Goal: Find specific page/section: Find specific page/section

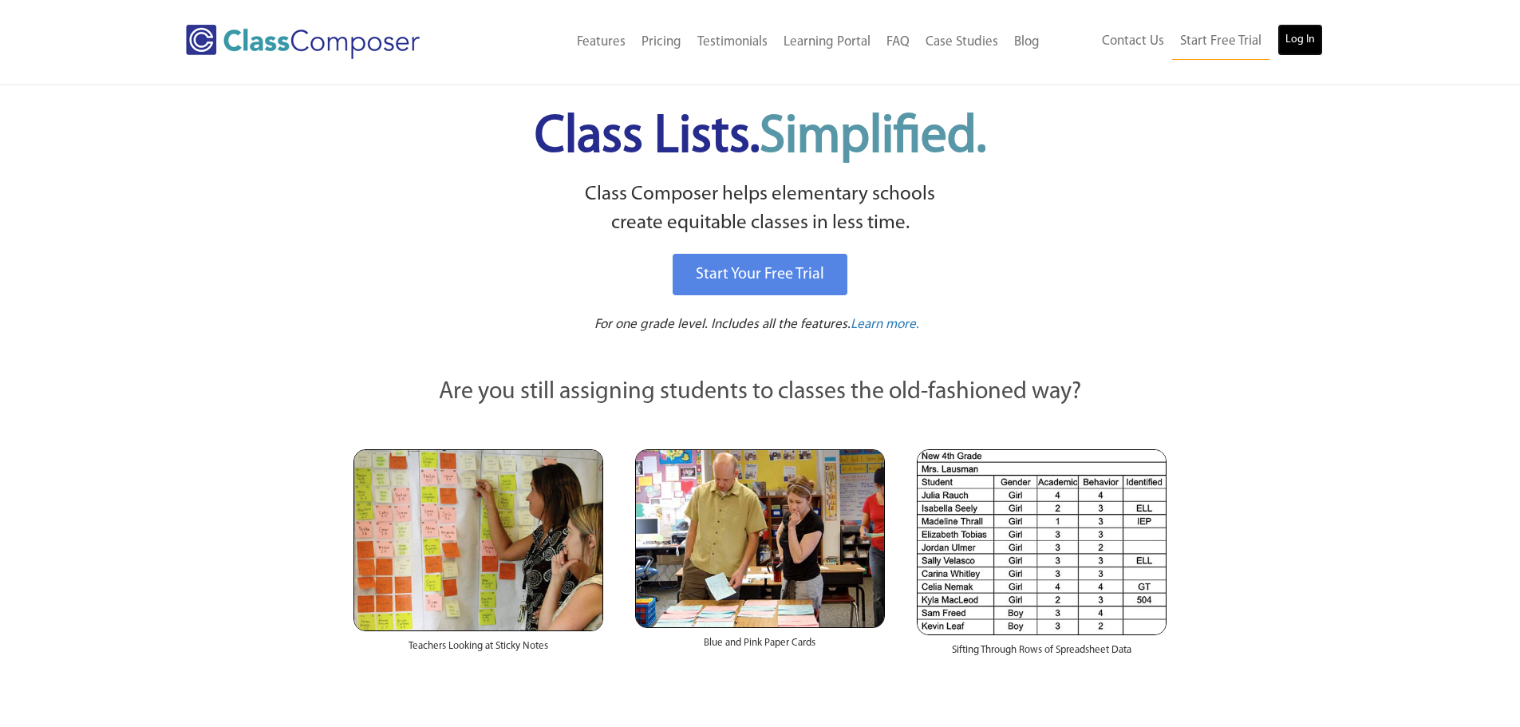
click at [1298, 45] on link "Log In" at bounding box center [1299, 40] width 45 height 32
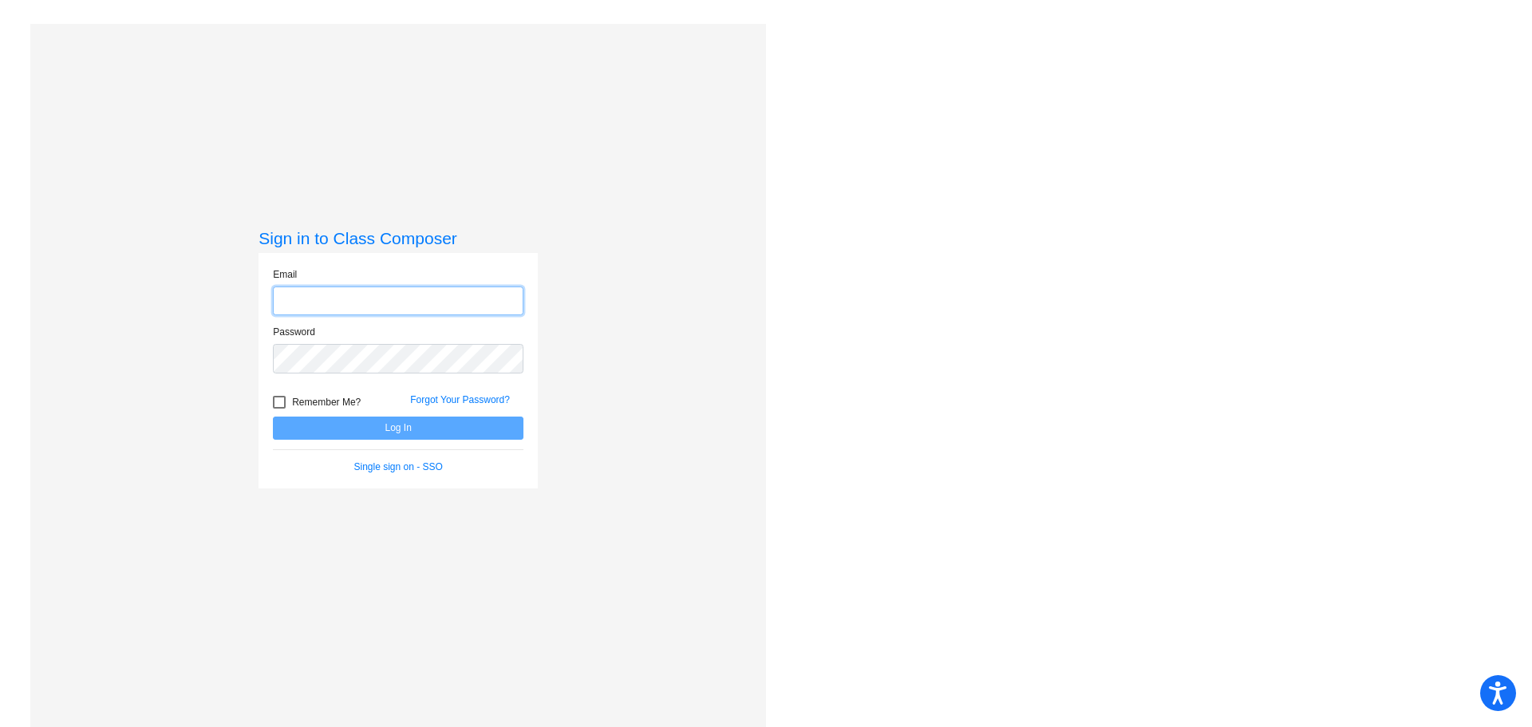
type input "[EMAIL_ADDRESS][DOMAIN_NAME]"
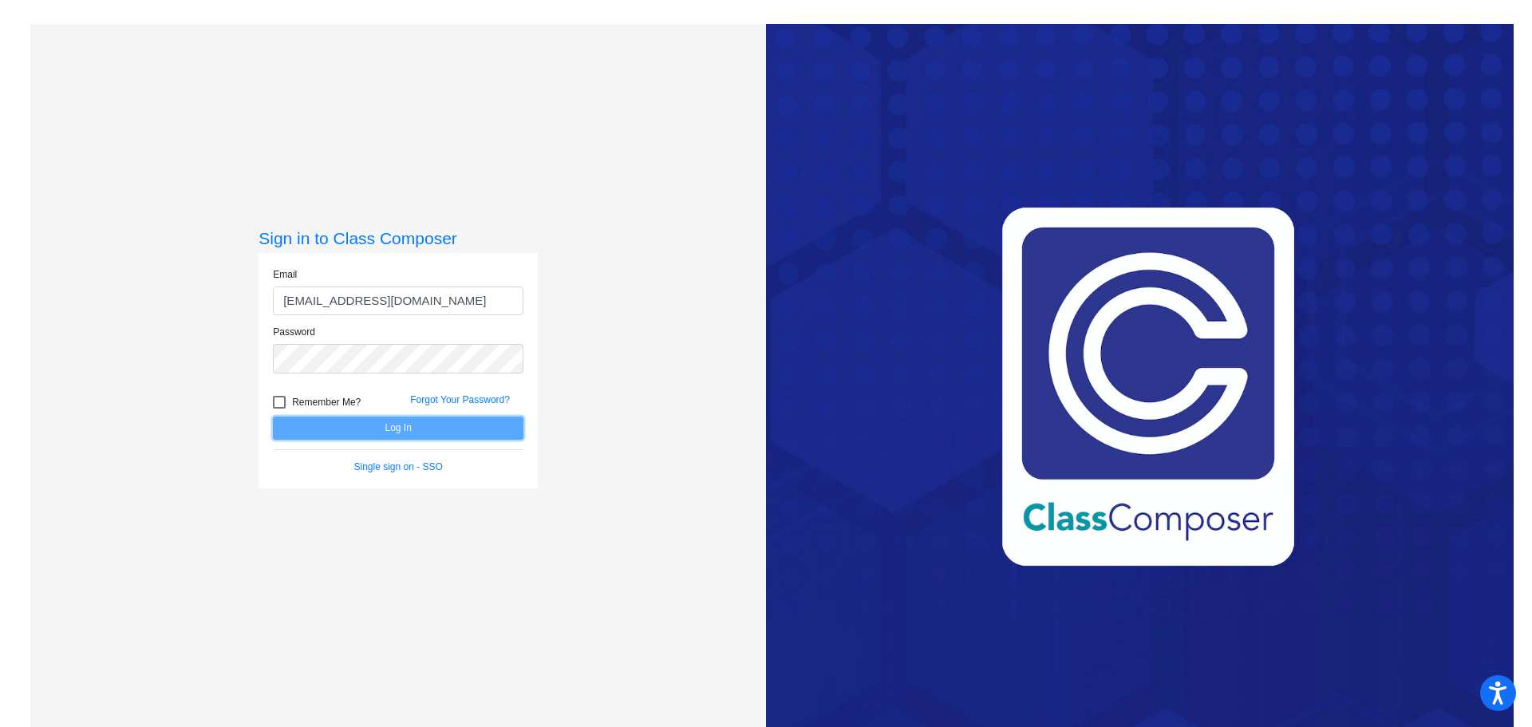
click at [408, 432] on button "Log In" at bounding box center [398, 427] width 250 height 23
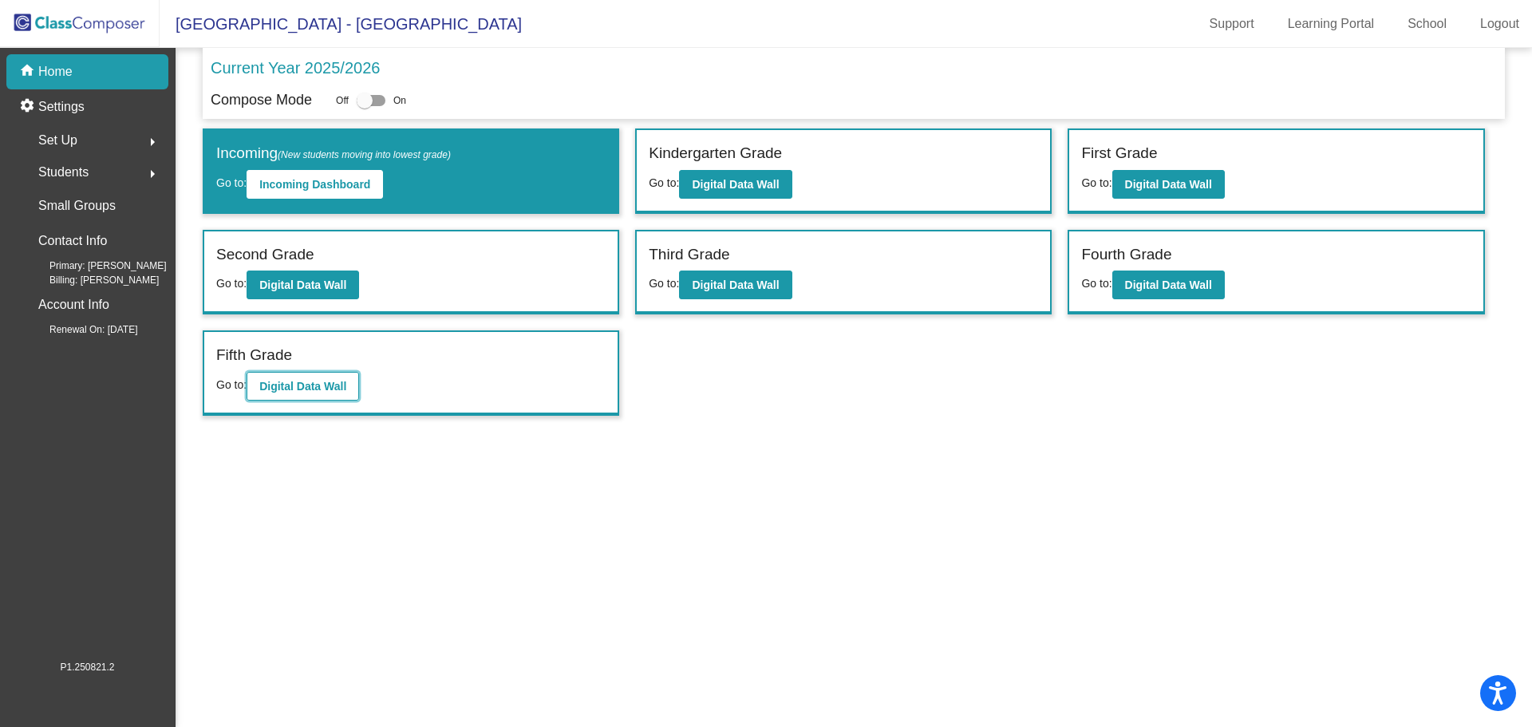
click at [275, 381] on b "Digital Data Wall" at bounding box center [302, 386] width 87 height 13
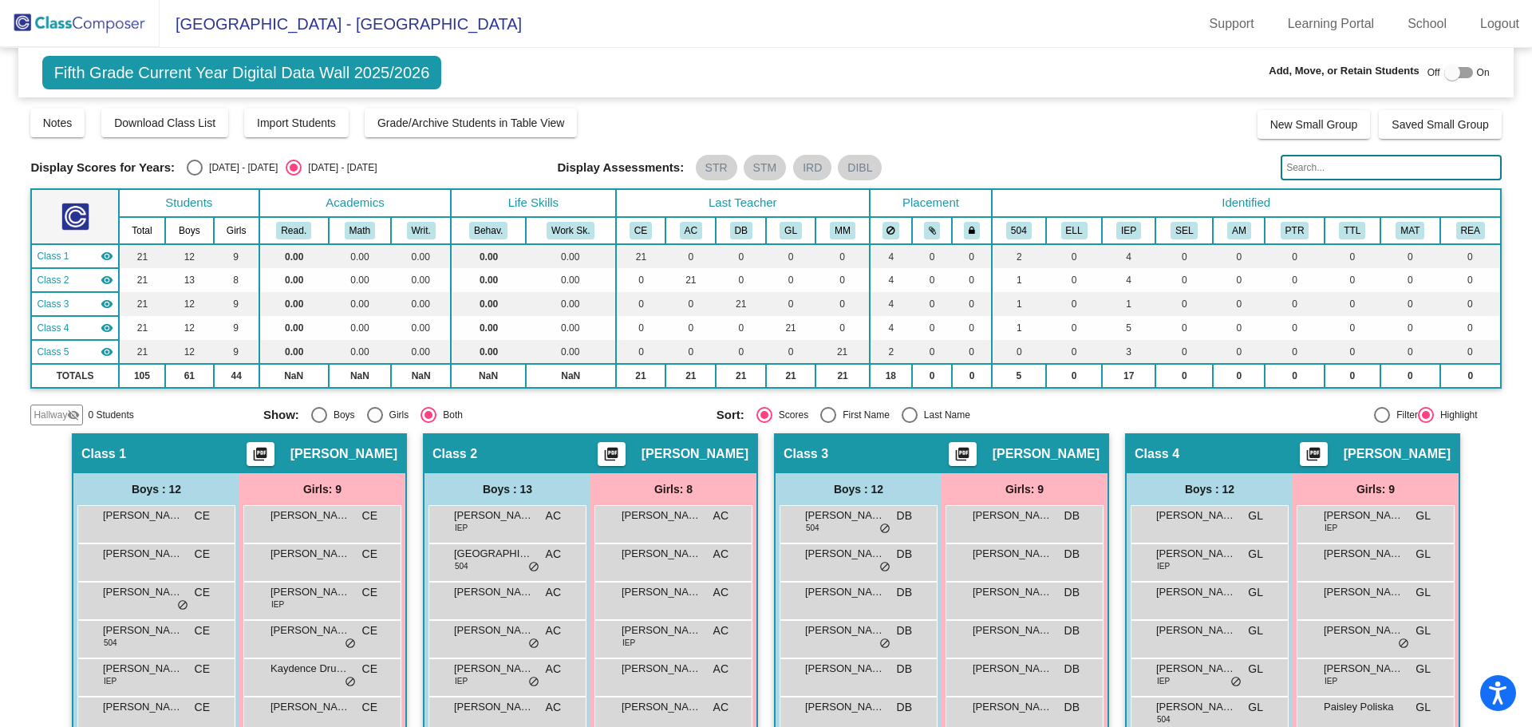
click at [1313, 173] on input "text" at bounding box center [1390, 168] width 220 height 26
click at [1308, 164] on input "text" at bounding box center [1390, 168] width 220 height 26
click at [1286, 168] on input "text" at bounding box center [1390, 168] width 220 height 26
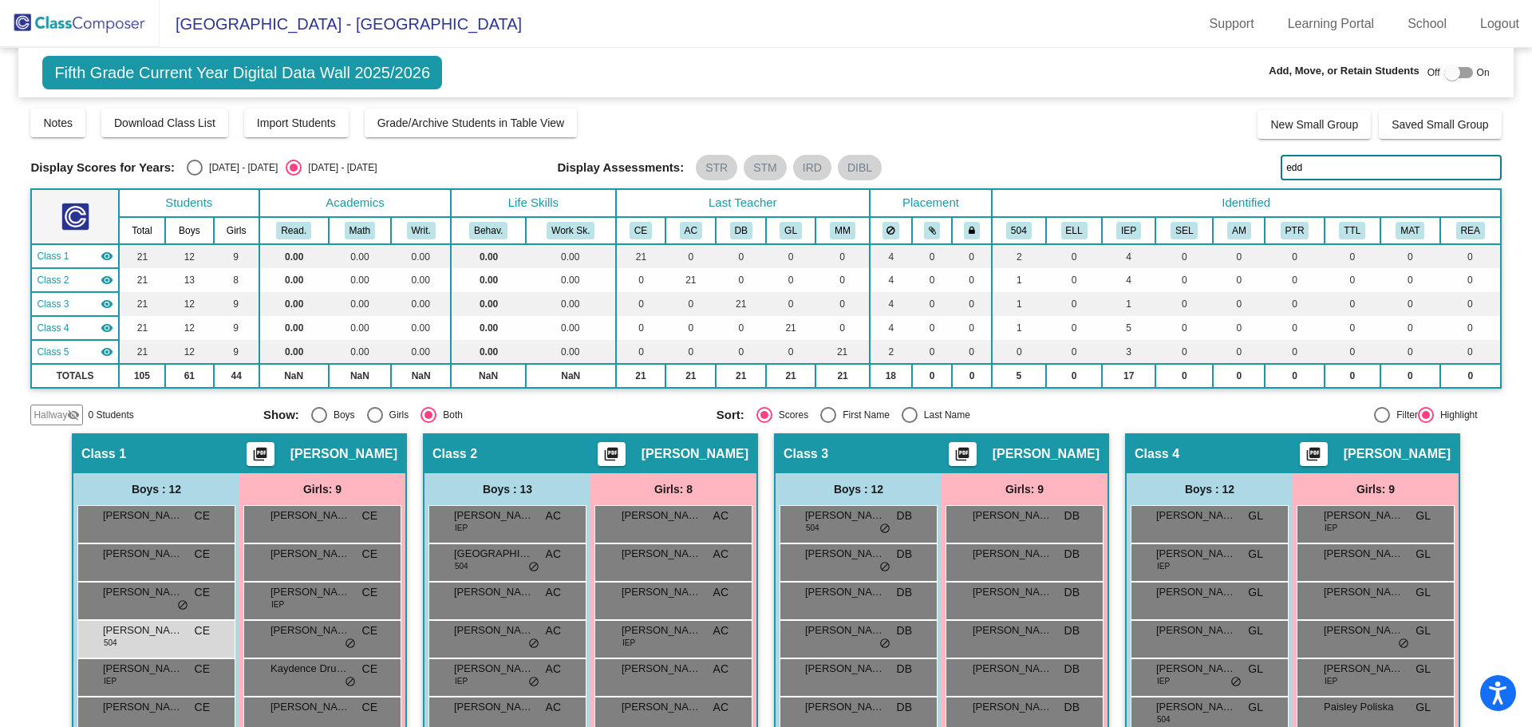
drag, startPoint x: 1269, startPoint y: 166, endPoint x: 1222, endPoint y: 176, distance: 48.0
click at [1222, 176] on div "Display Scores for Years: [DATE] - [DATE] [DATE] - [DATE] Display Assessments: …" at bounding box center [765, 168] width 1470 height 26
type input "edd"
click at [85, 14] on img at bounding box center [80, 23] width 160 height 47
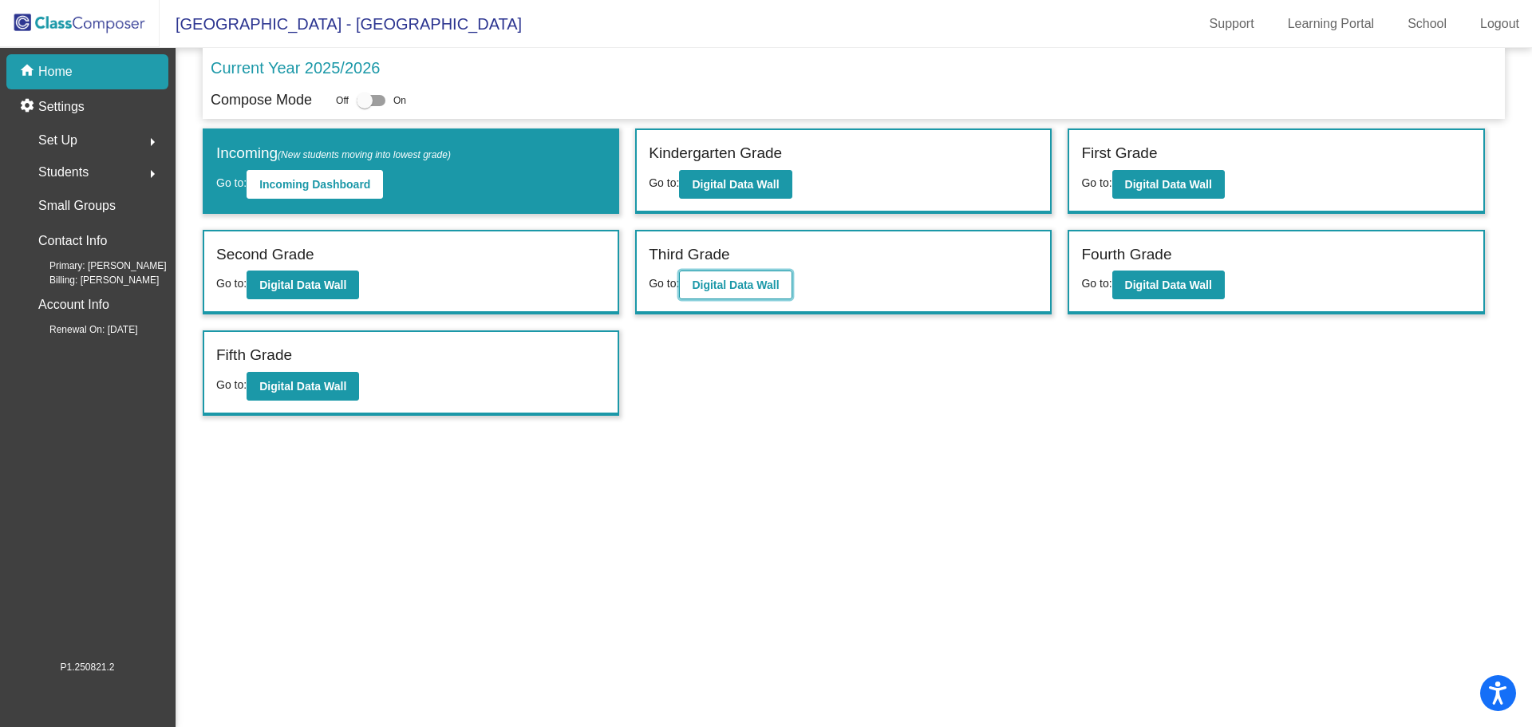
click at [783, 277] on button "Digital Data Wall" at bounding box center [735, 284] width 112 height 29
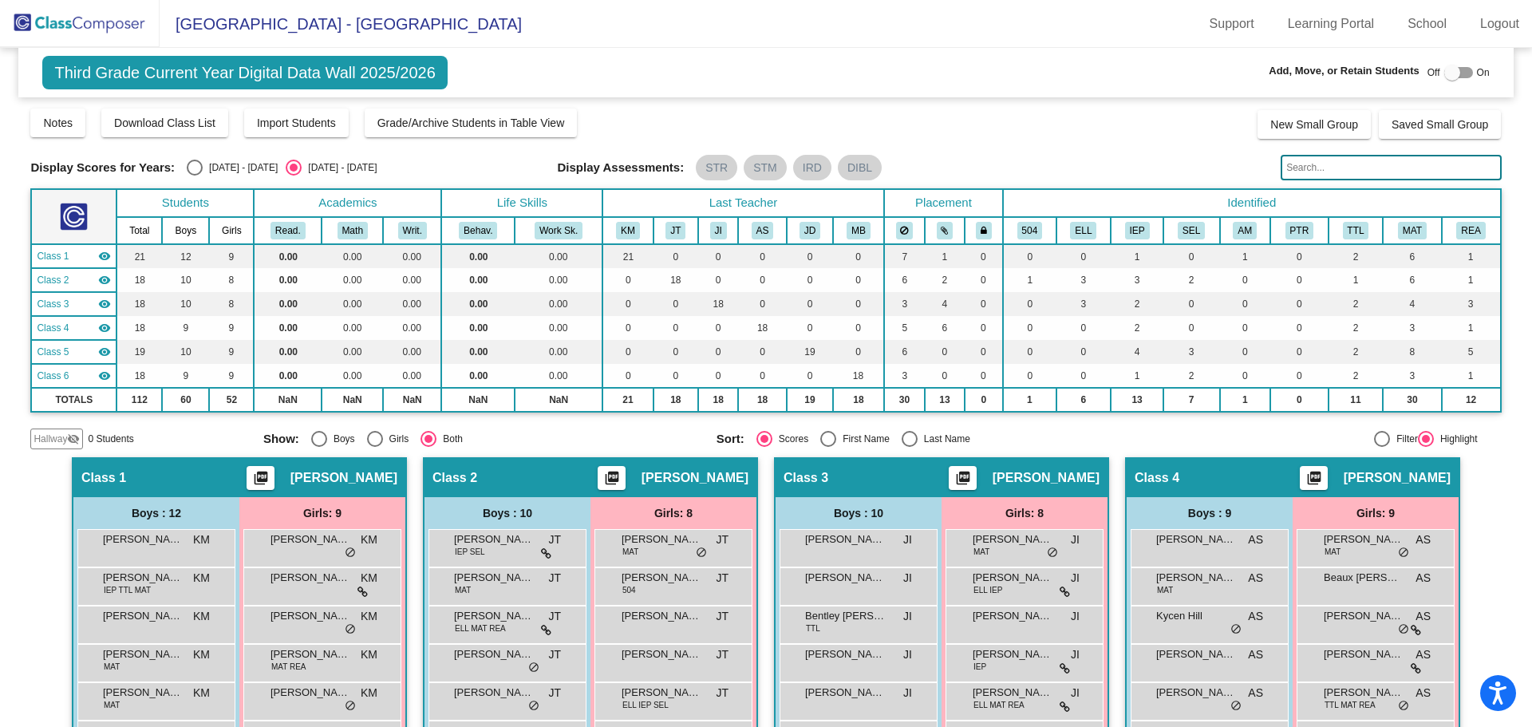
click at [1361, 164] on input "text" at bounding box center [1390, 168] width 220 height 26
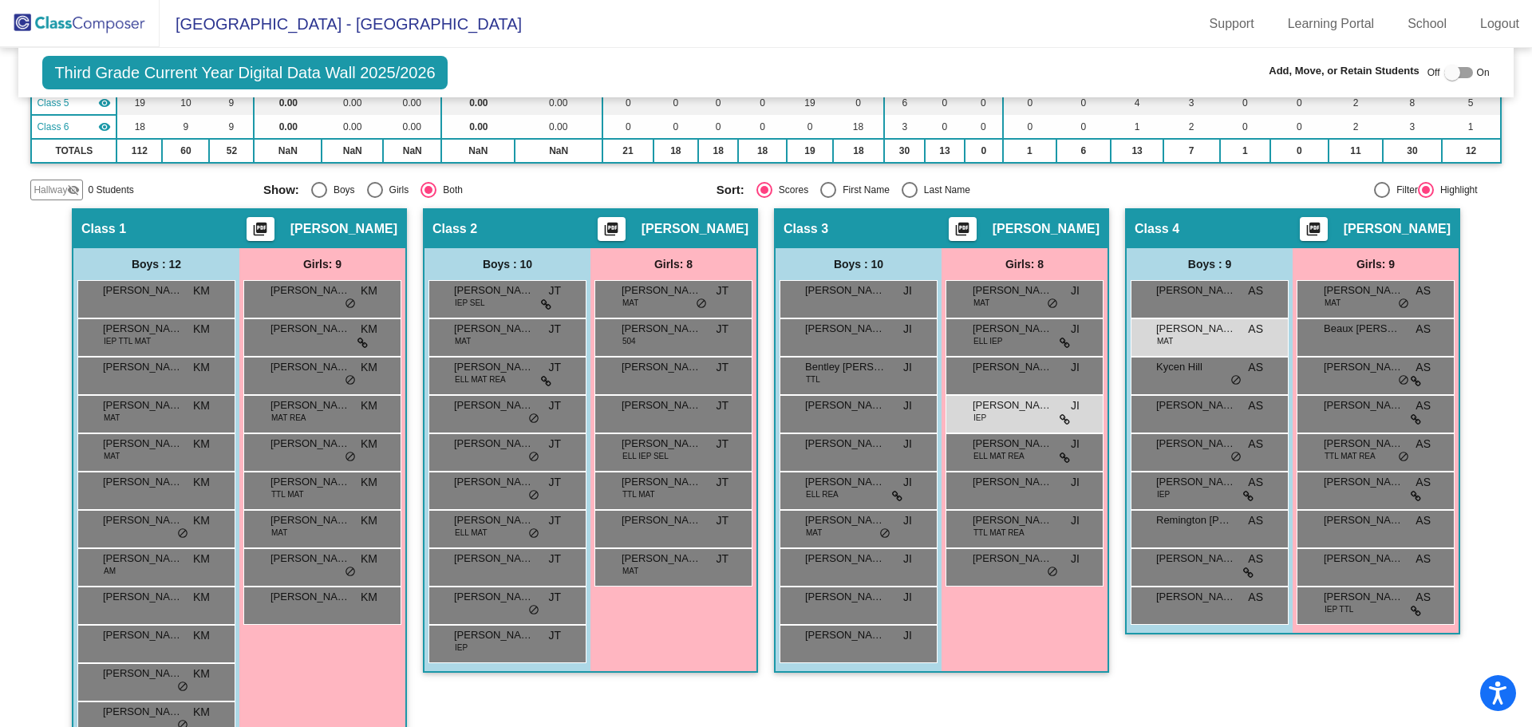
scroll to position [239, 0]
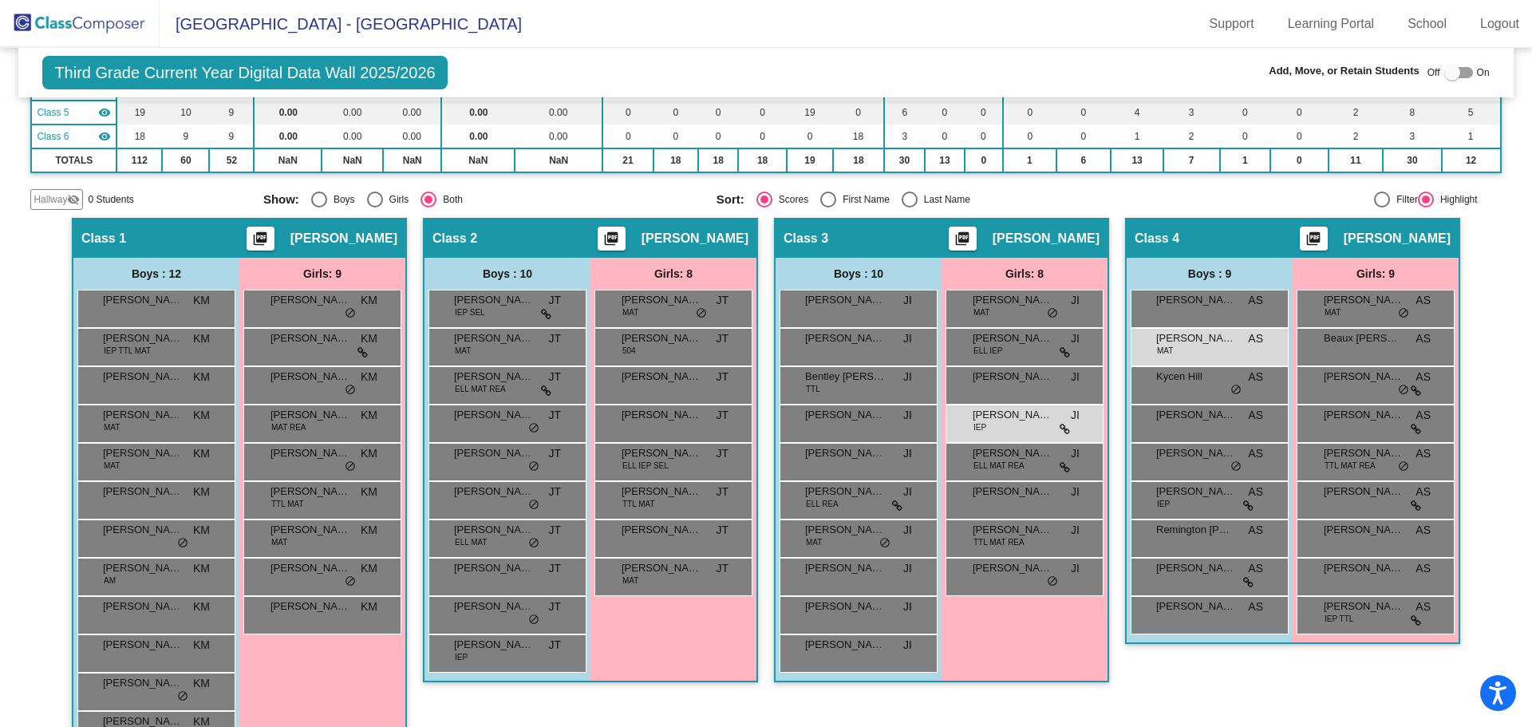
type input "char"
